Goal: Task Accomplishment & Management: Use online tool/utility

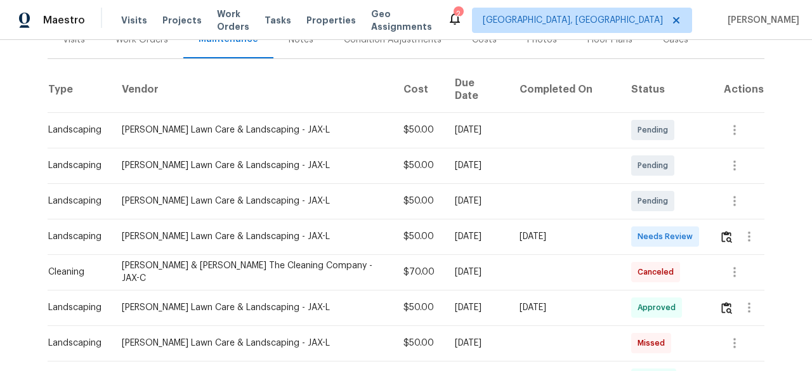
scroll to position [190, 0]
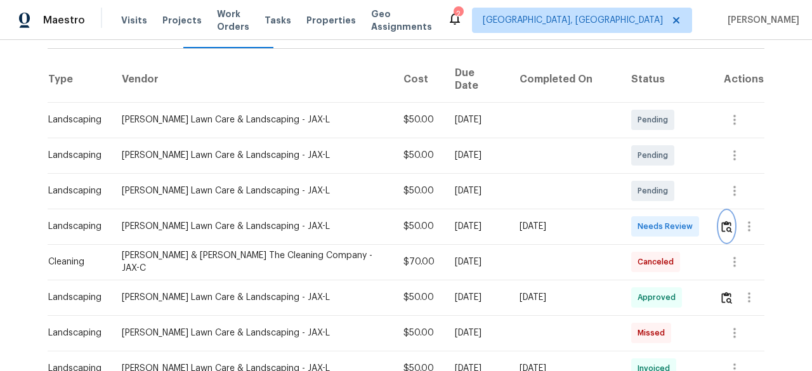
click at [724, 211] on button "button" at bounding box center [727, 226] width 15 height 30
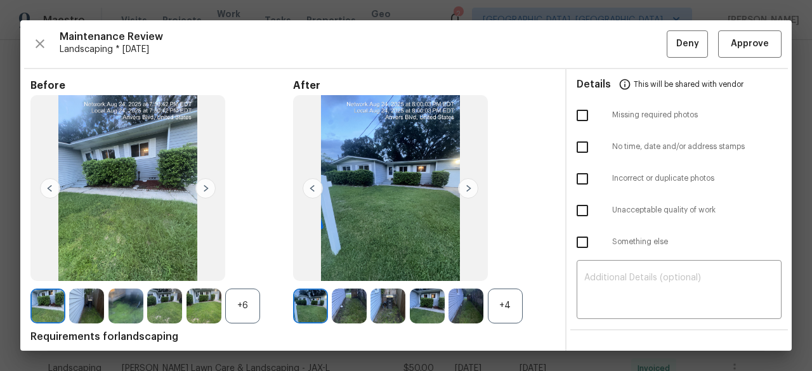
click at [579, 112] on input "checkbox" at bounding box center [582, 115] width 27 height 27
checkbox input "true"
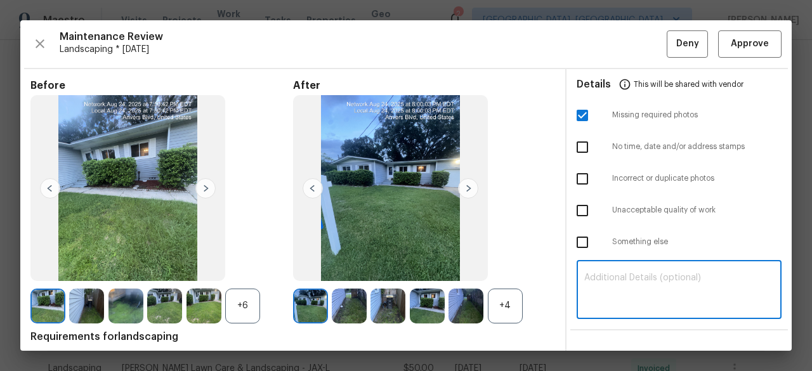
click at [584, 279] on textarea at bounding box center [679, 291] width 190 height 36
paste textarea "Maintenance Audit Team: Hello! Unfortunately, this Landscaping visit completed …"
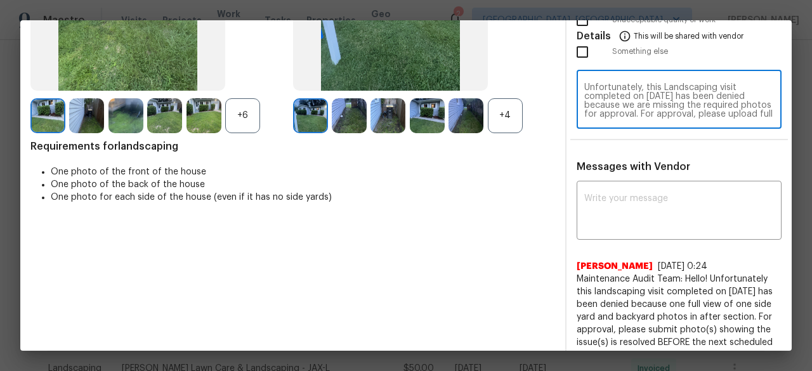
scroll to position [0, 0]
type textarea "Maintenance Audit Team: Hello! Unfortunately, this Landscaping visit completed …"
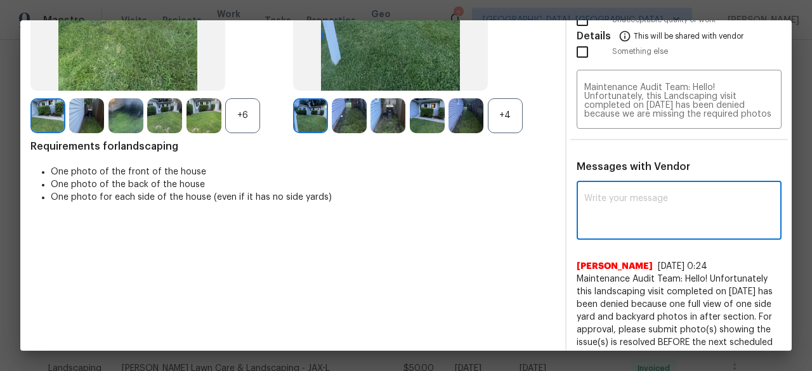
click at [601, 202] on textarea at bounding box center [679, 212] width 190 height 36
paste textarea "Maintenance Audit Team: Hello! Unfortunately, this Landscaping visit completed …"
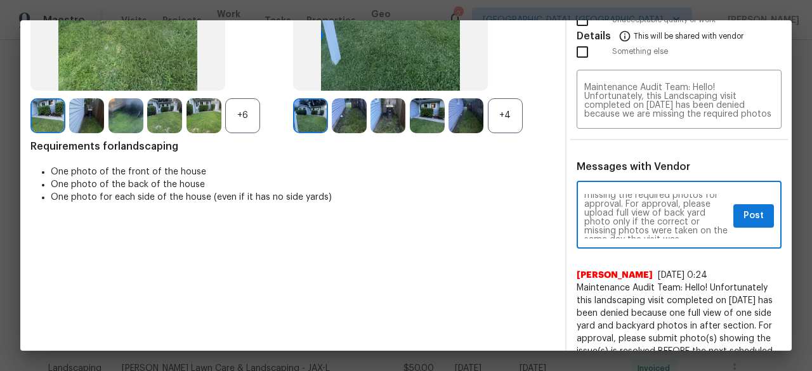
scroll to position [51, 0]
type textarea "Maintenance Audit Team: Hello! Unfortunately, this Landscaping visit completed …"
click at [754, 214] on button "Post" at bounding box center [753, 215] width 41 height 23
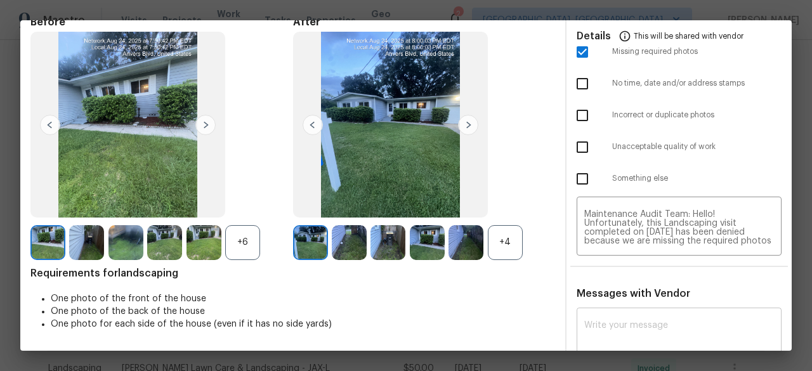
scroll to position [0, 0]
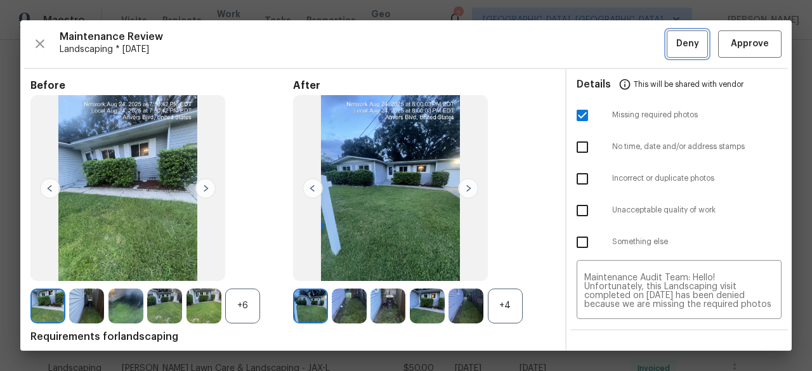
click at [685, 41] on span "Deny" at bounding box center [687, 44] width 23 height 16
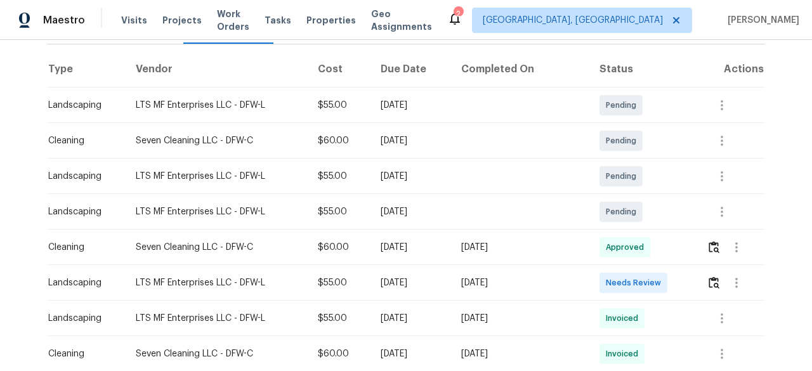
scroll to position [190, 0]
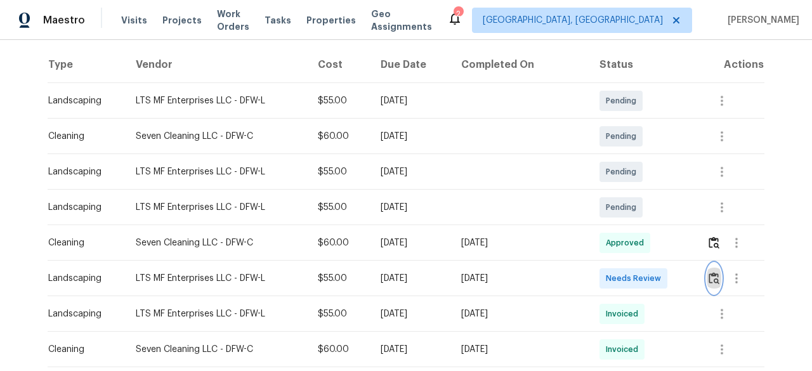
click at [711, 279] on img "button" at bounding box center [714, 278] width 11 height 12
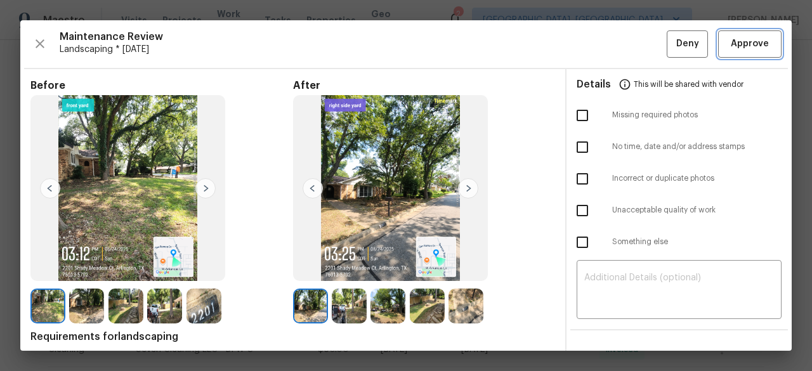
click at [734, 43] on span "Approve" at bounding box center [750, 44] width 38 height 16
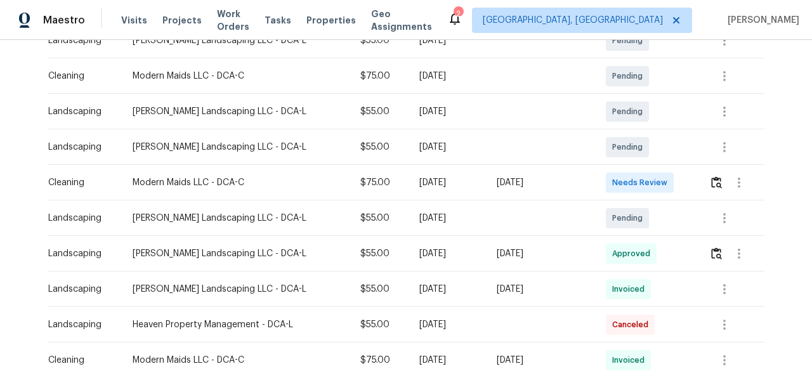
scroll to position [254, 0]
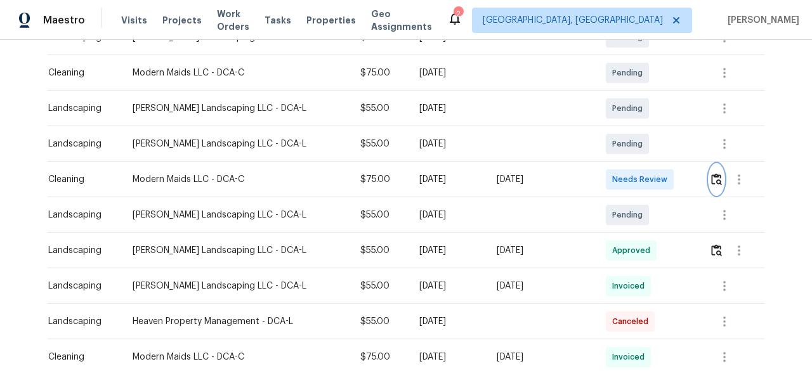
click at [717, 176] on img "button" at bounding box center [716, 179] width 11 height 12
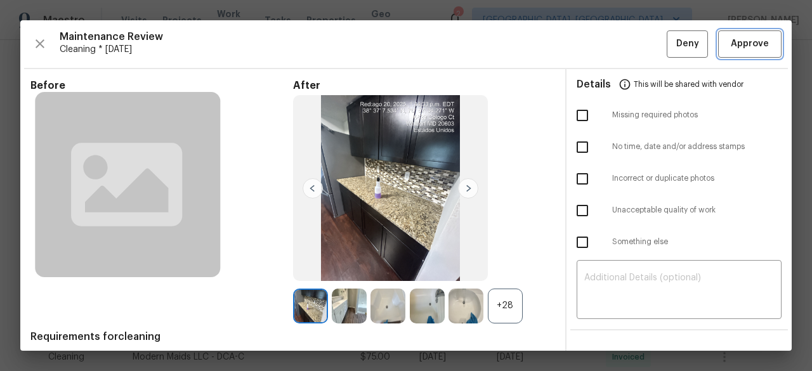
click at [748, 38] on span "Approve" at bounding box center [750, 44] width 38 height 16
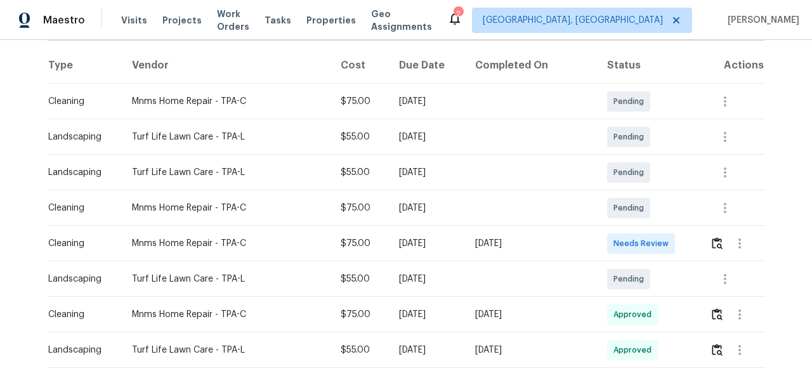
scroll to position [190, 0]
click at [716, 238] on img "button" at bounding box center [717, 243] width 11 height 12
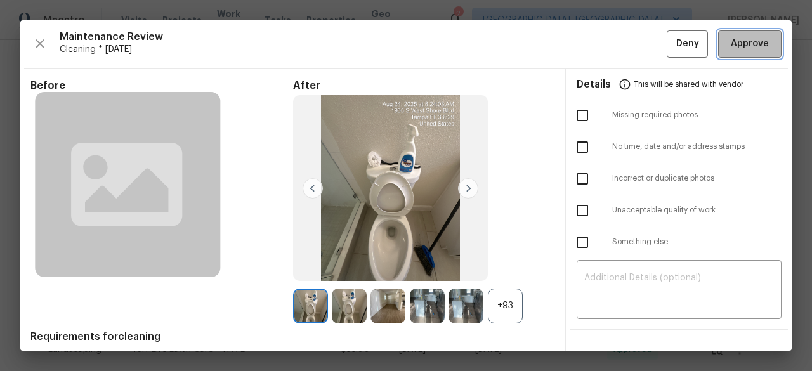
click at [747, 44] on span "Approve" at bounding box center [750, 44] width 38 height 16
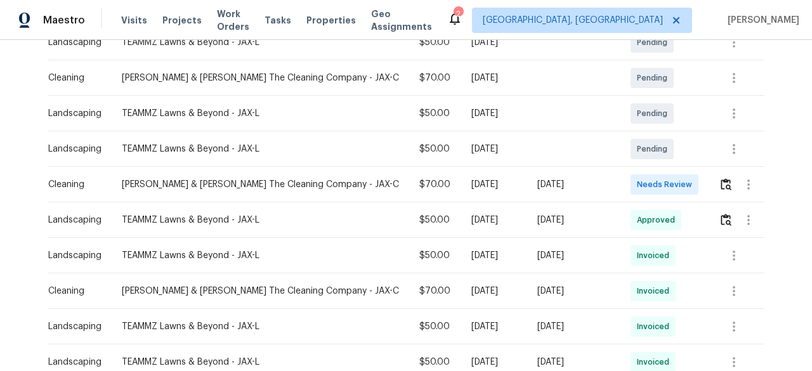
scroll to position [254, 0]
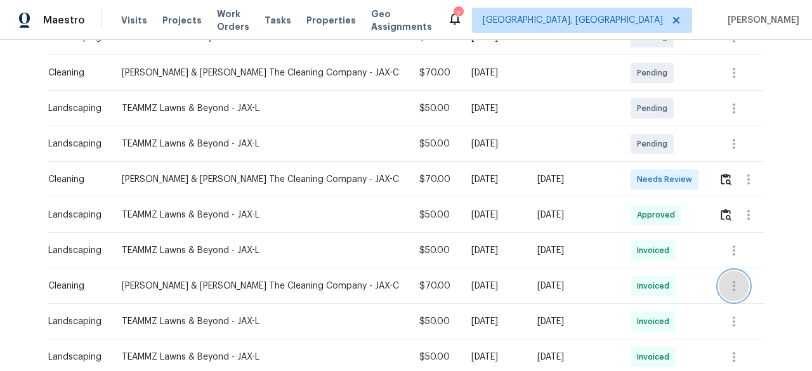
click at [732, 285] on icon "button" at bounding box center [733, 286] width 15 height 15
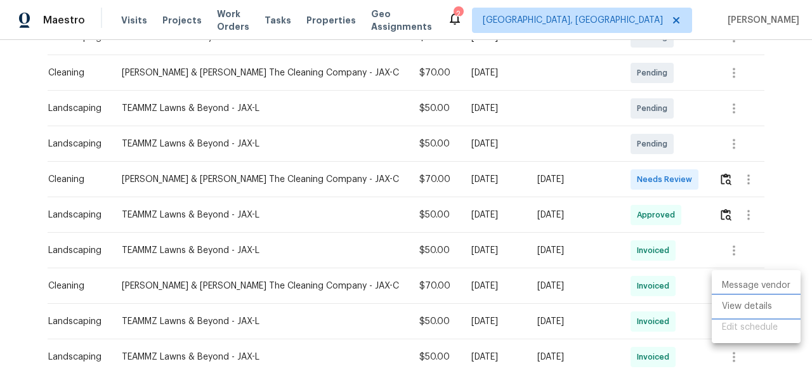
click at [741, 307] on li "View details" at bounding box center [756, 306] width 89 height 21
click at [789, 189] on div at bounding box center [406, 185] width 812 height 371
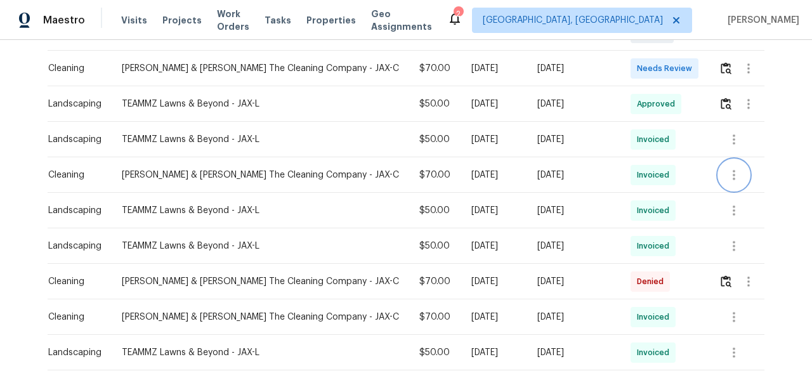
scroll to position [381, 0]
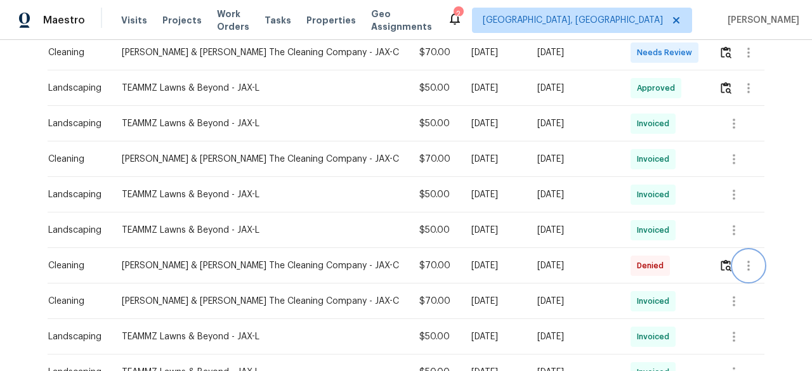
click at [741, 260] on icon "button" at bounding box center [748, 265] width 15 height 15
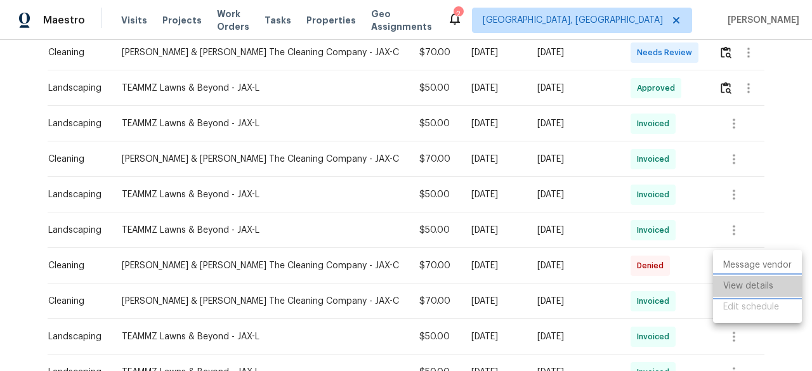
click at [732, 286] on li "View details" at bounding box center [757, 286] width 89 height 21
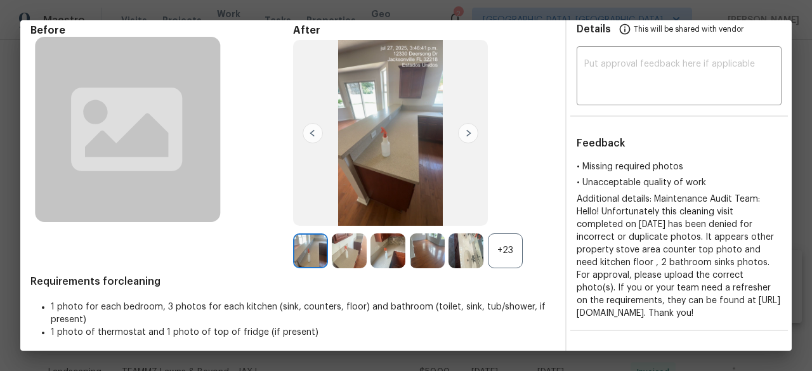
scroll to position [0, 0]
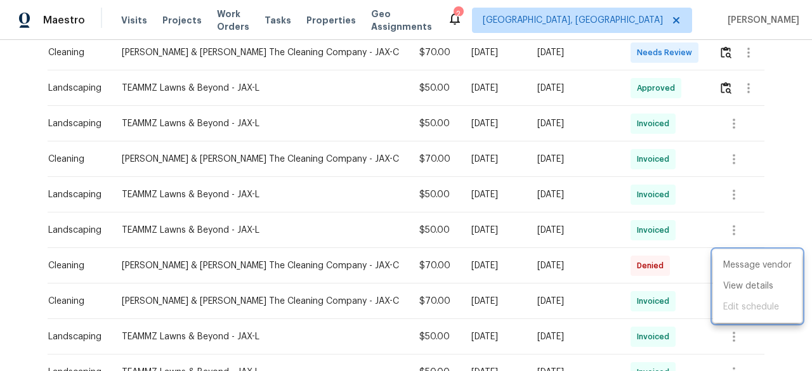
click at [774, 175] on div at bounding box center [406, 185] width 812 height 371
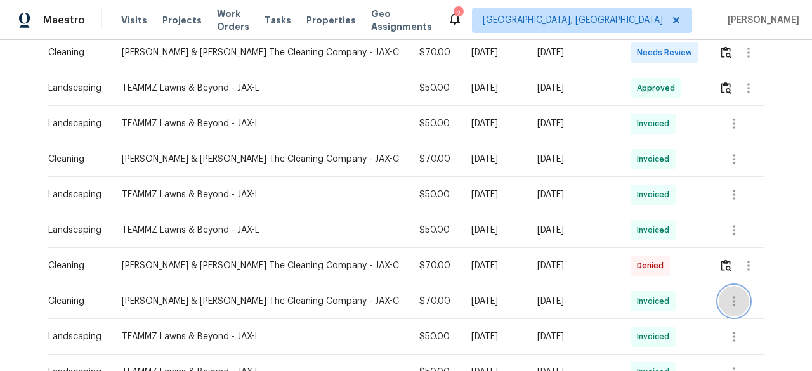
click at [733, 298] on icon "button" at bounding box center [734, 301] width 3 height 10
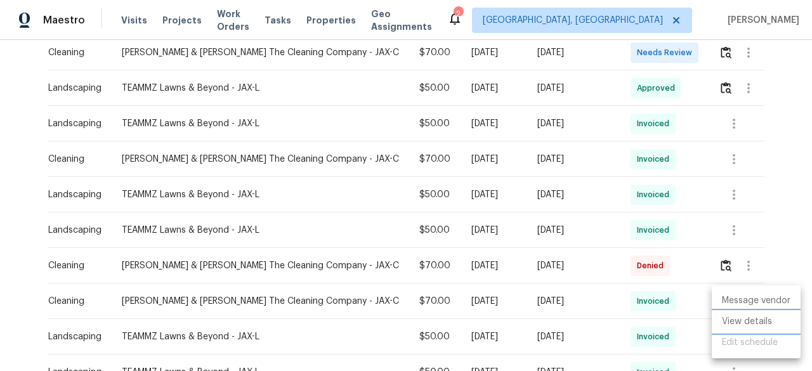
click at [740, 319] on li "View details" at bounding box center [756, 322] width 89 height 21
click at [773, 194] on div at bounding box center [406, 185] width 812 height 371
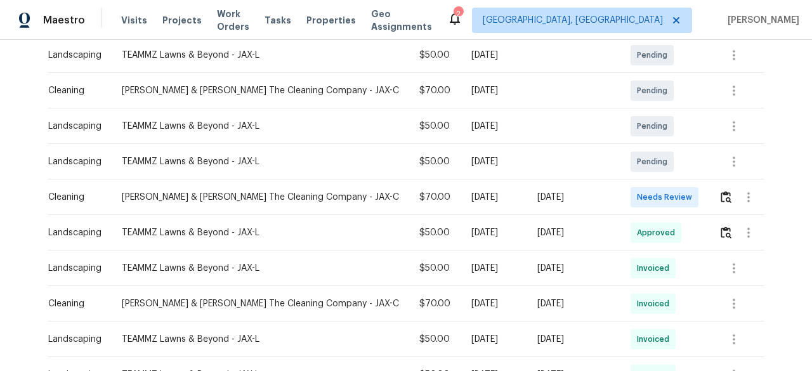
scroll to position [254, 0]
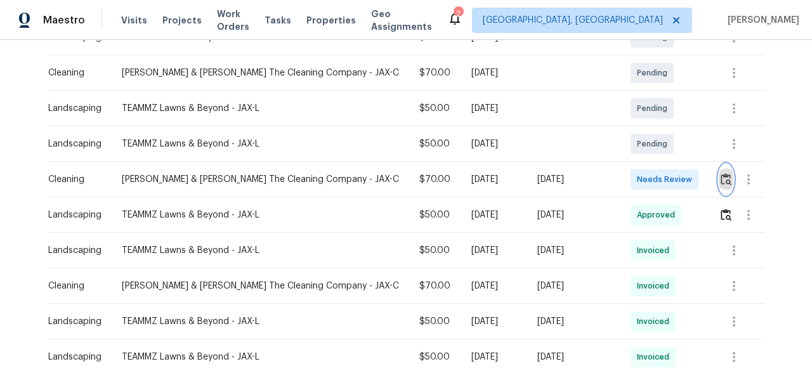
click at [721, 183] on img "button" at bounding box center [726, 179] width 11 height 12
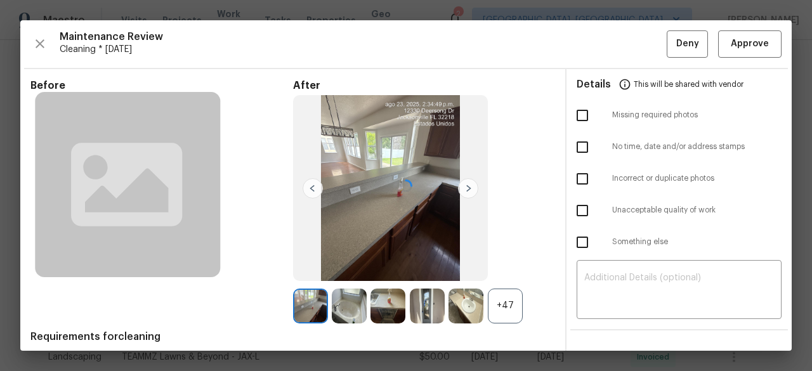
click at [742, 48] on div at bounding box center [406, 185] width 772 height 331
click at [742, 42] on span "Approve" at bounding box center [750, 44] width 38 height 16
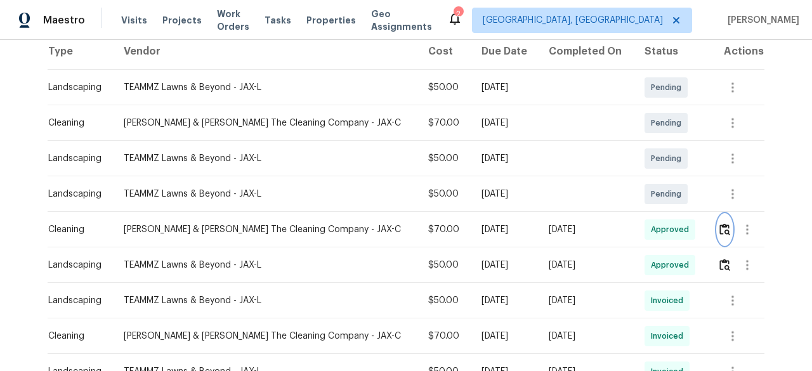
scroll to position [0, 0]
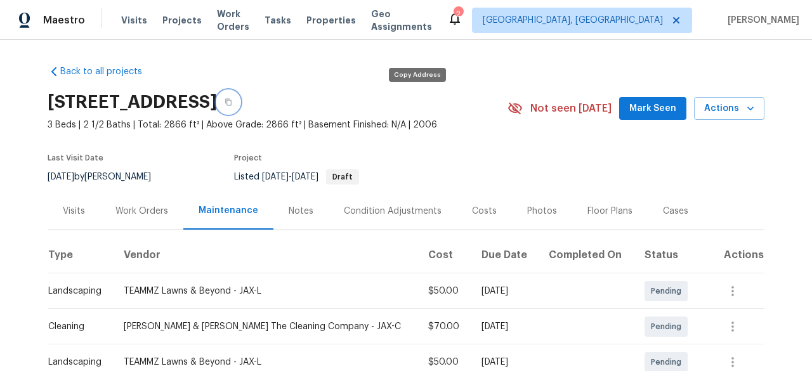
click at [232, 101] on icon "button" at bounding box center [229, 102] width 8 height 8
